Goal: Transaction & Acquisition: Purchase product/service

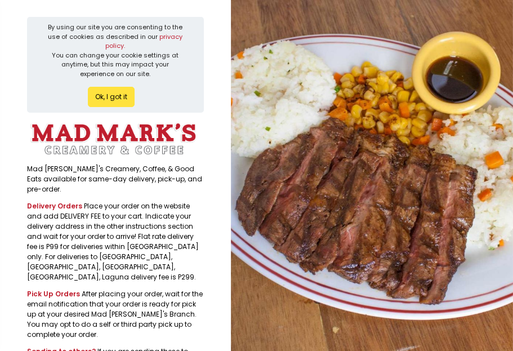
click at [129, 104] on button "Ok, I got it" at bounding box center [111, 97] width 47 height 20
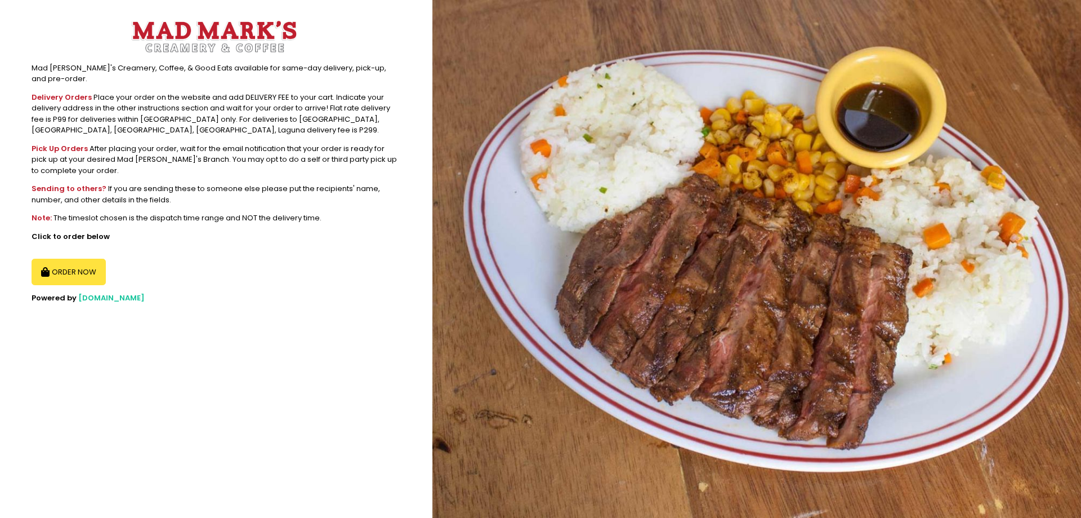
click at [59, 92] on b "Delivery Orders" at bounding box center [62, 97] width 60 height 11
click at [87, 161] on div "Pick Up Orders After placing your order, wait for the email notification that y…" at bounding box center [216, 159] width 369 height 33
click at [129, 212] on div "Note: The timeslot chosen is the dispatch time range and NOT the delivery time." at bounding box center [216, 217] width 369 height 11
click at [94, 266] on button "ORDER NOW" at bounding box center [69, 272] width 74 height 27
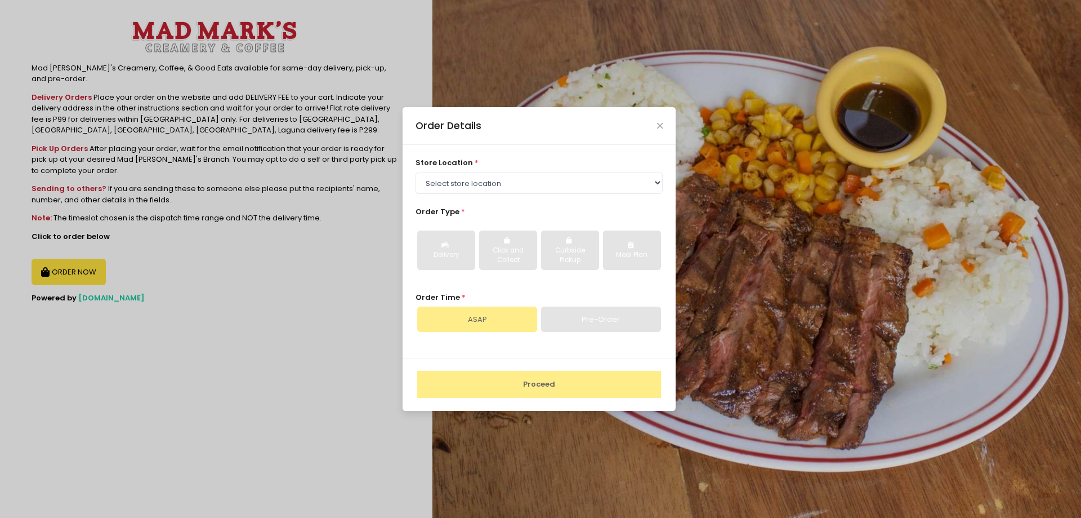
click at [521, 124] on div "Order Details" at bounding box center [539, 125] width 273 height 37
click at [521, 124] on button "Close" at bounding box center [660, 126] width 6 height 6
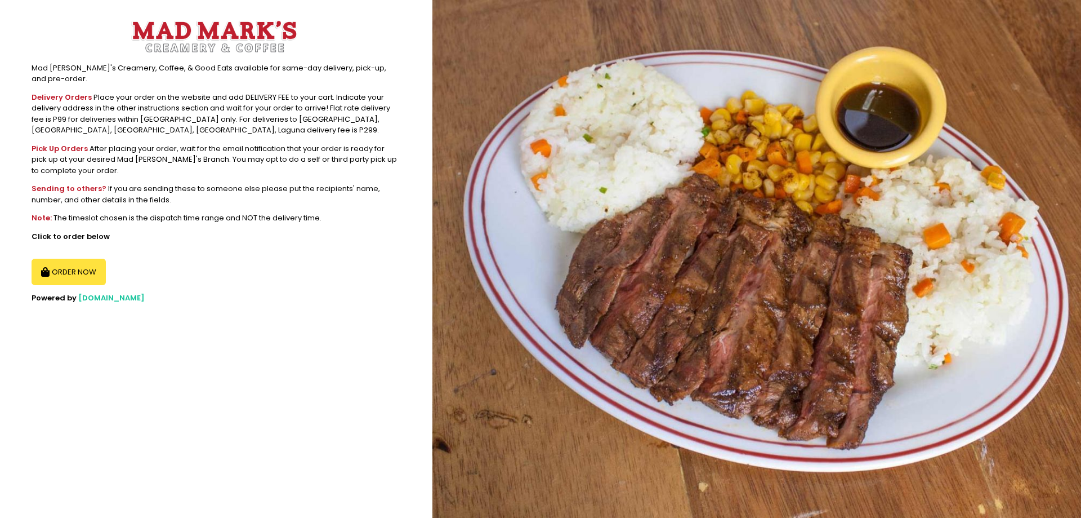
click at [521, 124] on img at bounding box center [757, 259] width 649 height 518
